Goal: Download file/media

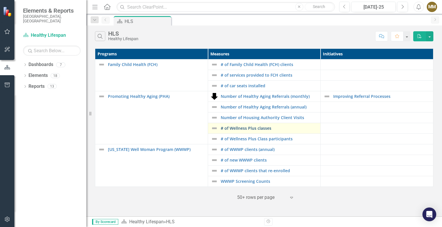
click at [261, 129] on link "# of Wellness Plus classes" at bounding box center [269, 128] width 97 height 4
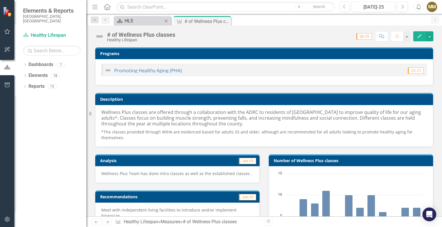
click at [138, 21] on div "HLS" at bounding box center [144, 20] width 38 height 7
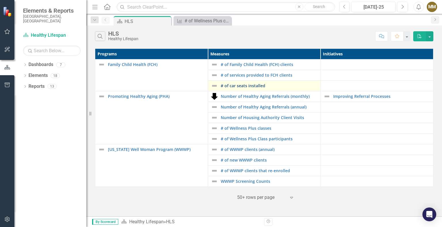
click at [246, 85] on link "# of car seats installed" at bounding box center [269, 86] width 97 height 4
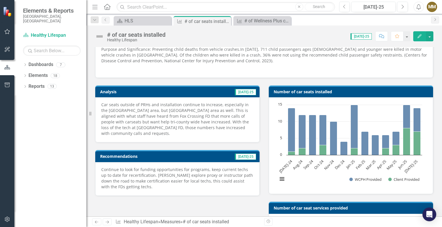
scroll to position [86, 0]
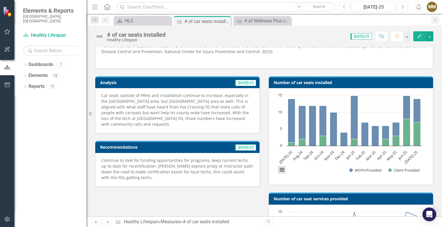
click at [280, 169] on button "View chart menu, Chart" at bounding box center [282, 170] width 8 height 8
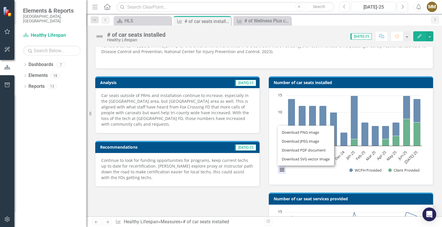
click at [324, 171] on div "Download PNG image Download JPEG image Download PDF document Download SVG vecto…" at bounding box center [305, 146] width 72 height 56
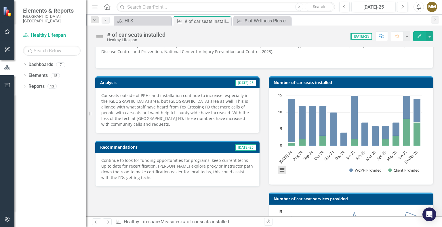
click at [282, 171] on button "View chart menu, Chart" at bounding box center [282, 170] width 8 height 8
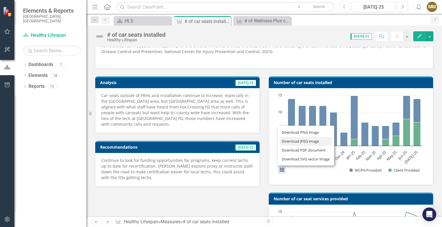
click at [296, 139] on li "Download JPEG image" at bounding box center [306, 141] width 52 height 9
